Goal: Book appointment/travel/reservation

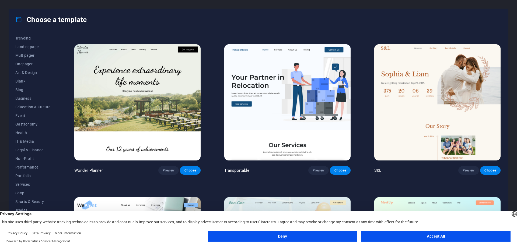
scroll to position [457, 0]
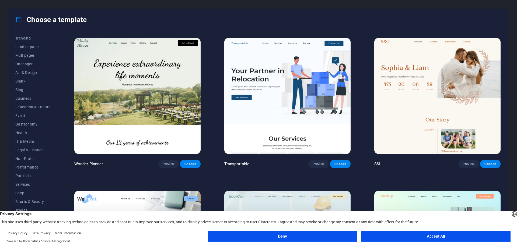
click at [396, 238] on button "Accept All" at bounding box center [435, 236] width 149 height 11
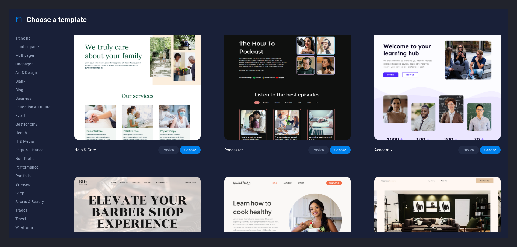
scroll to position [780, 0]
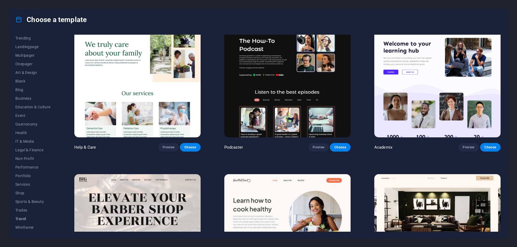
click at [21, 219] on span "Travel" at bounding box center [32, 219] width 35 height 4
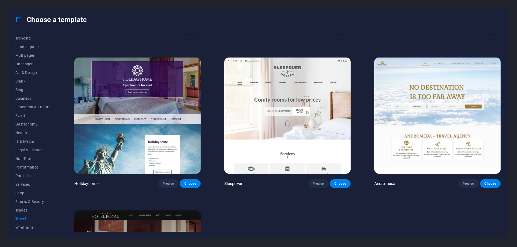
scroll to position [239, 0]
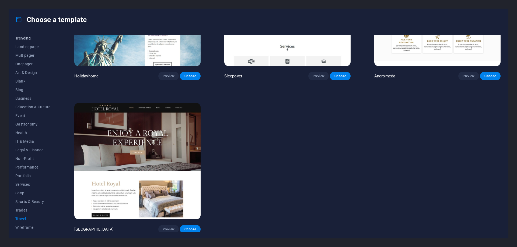
click at [27, 37] on span "Trending" at bounding box center [32, 38] width 35 height 4
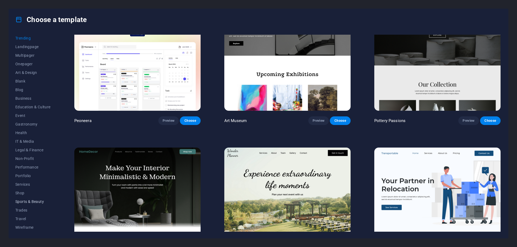
scroll to position [0, 0]
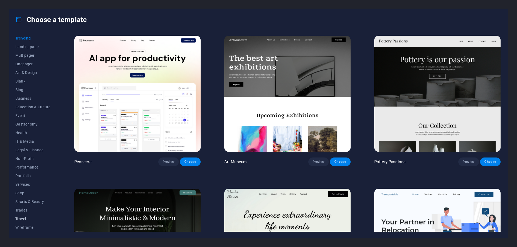
click at [22, 218] on span "Travel" at bounding box center [32, 219] width 35 height 4
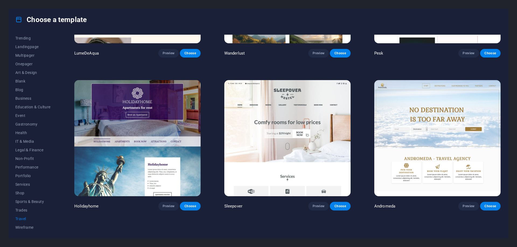
scroll to position [215, 0]
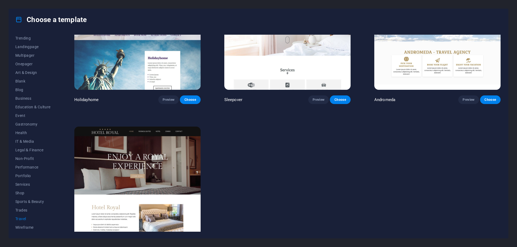
click at [146, 170] on img at bounding box center [137, 185] width 126 height 116
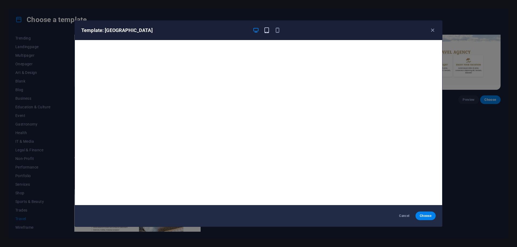
click at [267, 32] on icon "button" at bounding box center [266, 30] width 6 height 6
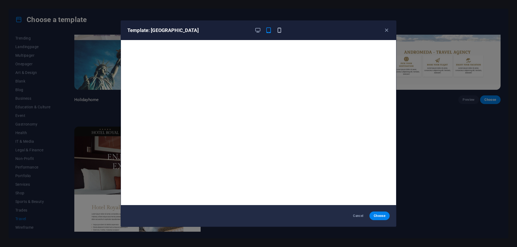
click at [278, 31] on icon "button" at bounding box center [279, 30] width 6 height 6
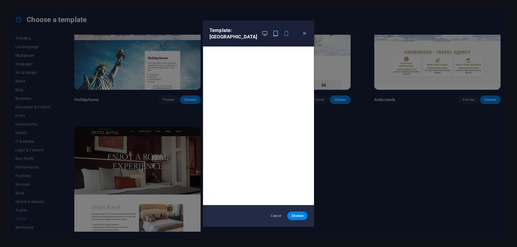
scroll to position [1, 0]
click at [304, 34] on icon "button" at bounding box center [304, 33] width 6 height 6
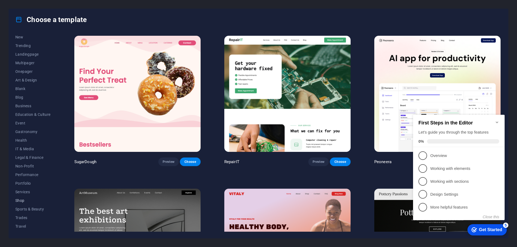
scroll to position [27, 0]
click at [21, 219] on span "Travel" at bounding box center [32, 219] width 35 height 4
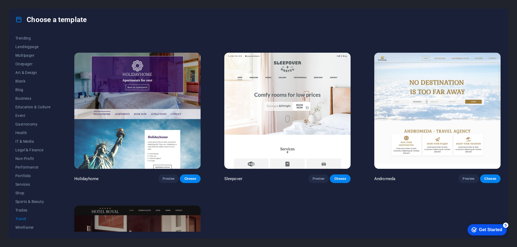
scroll to position [215, 0]
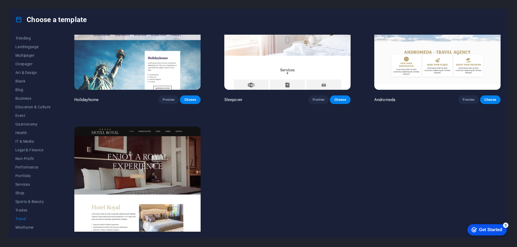
click at [129, 178] on img at bounding box center [137, 185] width 126 height 116
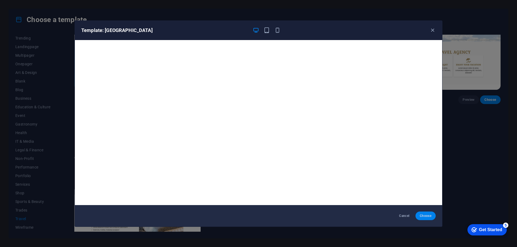
click at [425, 215] on span "Choose" at bounding box center [425, 216] width 12 height 4
